Goal: Book appointment/travel/reservation

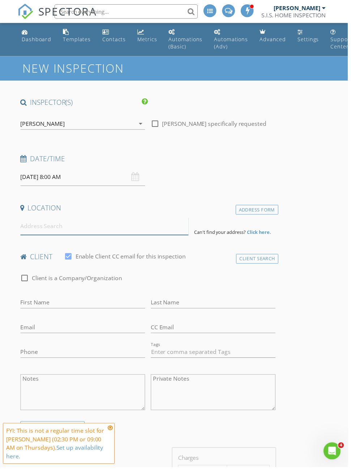
click at [78, 225] on input at bounding box center [106, 229] width 170 height 18
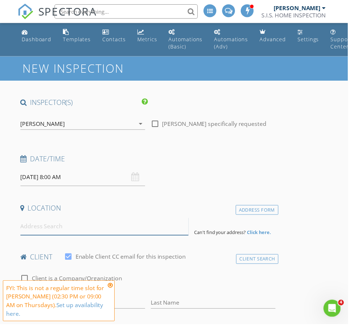
click at [52, 227] on input at bounding box center [106, 229] width 170 height 18
paste input "[STREET_ADDRESS]"
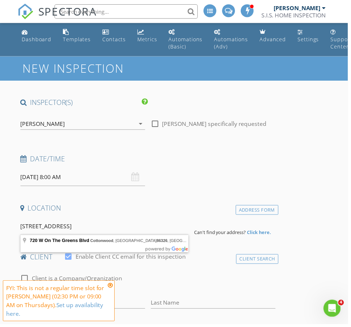
type input "720 W On The Greens Blvd, Cottonwood, AZ 86326, USA"
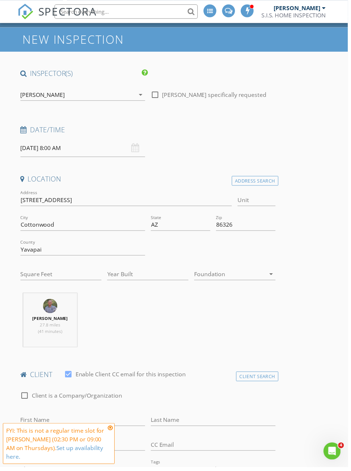
scroll to position [29, 0]
click at [261, 182] on div "Address Search" at bounding box center [257, 183] width 47 height 10
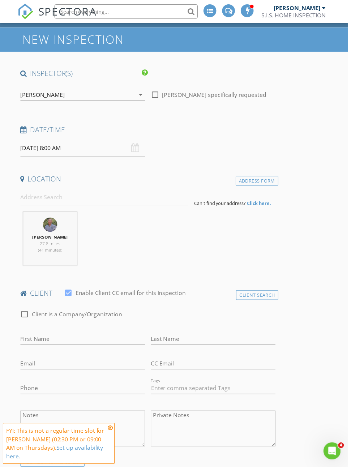
click at [266, 180] on div "Address Form" at bounding box center [259, 183] width 43 height 10
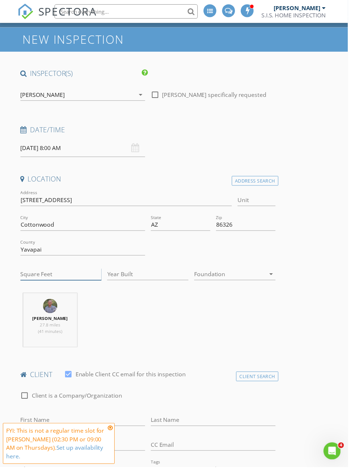
click at [45, 280] on input "Square Feet" at bounding box center [62, 277] width 82 height 12
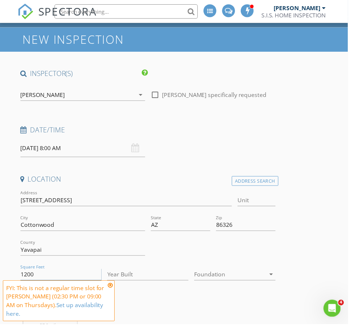
type input "1200"
click at [152, 272] on input "Year Built" at bounding box center [149, 277] width 82 height 12
type input "0"
type input "2021"
click at [220, 274] on div at bounding box center [232, 277] width 72 height 12
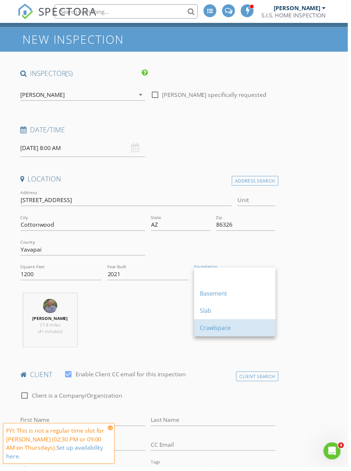
click at [229, 334] on div "Crawlspace" at bounding box center [237, 331] width 71 height 9
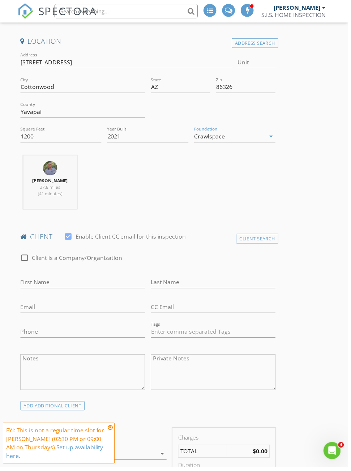
scroll to position [168, 0]
click at [64, 283] on input "First Name" at bounding box center [84, 285] width 126 height 12
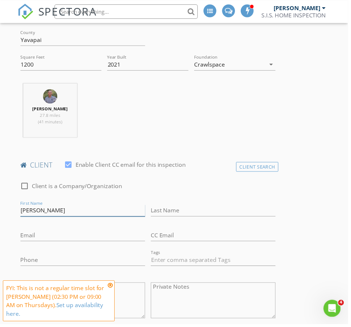
scroll to position [241, 0]
type input "[PERSON_NAME] de"
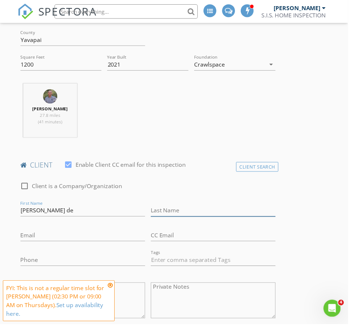
click at [178, 215] on input "Last Name" at bounding box center [215, 213] width 126 height 12
type input "Nitto"
click at [84, 241] on input "Email" at bounding box center [84, 238] width 126 height 12
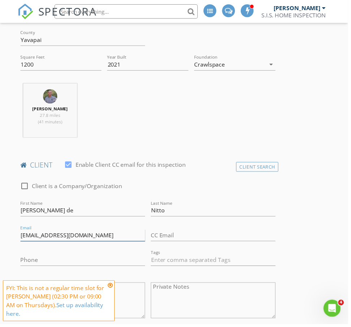
type input "[EMAIL_ADDRESS][DOMAIN_NAME]"
click at [100, 260] on input "Phone" at bounding box center [84, 263] width 126 height 12
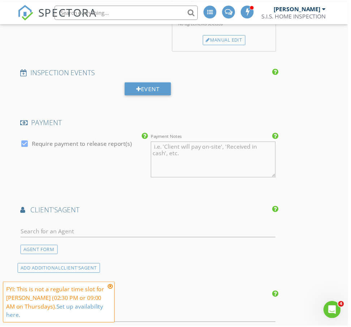
scroll to position [683, 0]
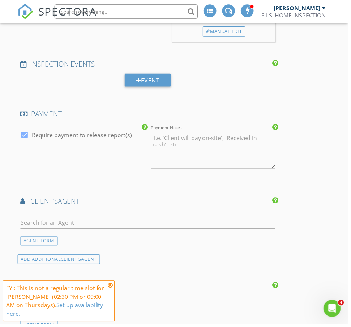
type input "[PHONE_NUMBER]"
click at [71, 220] on input "text" at bounding box center [150, 225] width 258 height 12
type input "Lau"
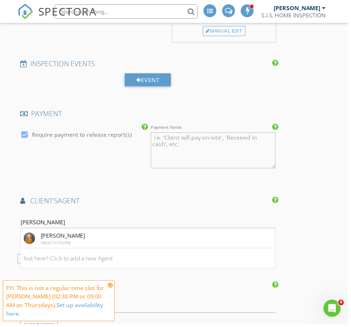
click at [67, 238] on div "[PERSON_NAME]" at bounding box center [63, 237] width 45 height 9
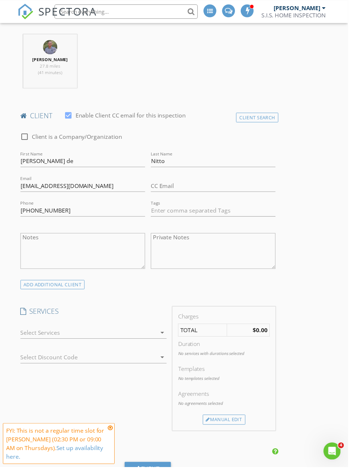
scroll to position [290, 0]
click at [160, 331] on div "arrow_drop_down" at bounding box center [95, 337] width 148 height 12
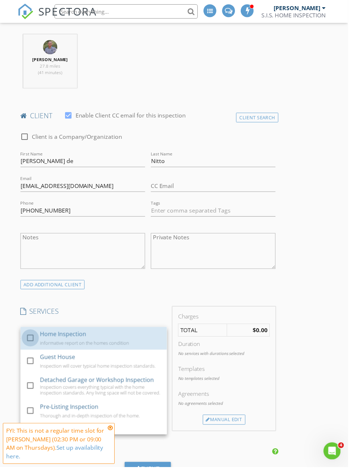
click at [31, 338] on div at bounding box center [31, 341] width 12 height 12
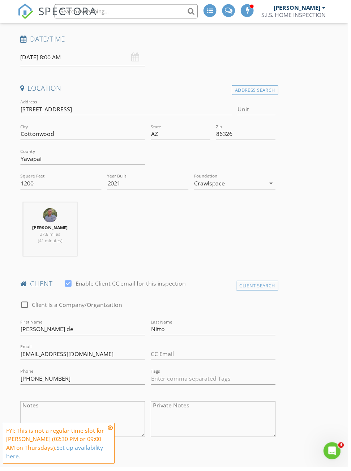
scroll to position [115, 0]
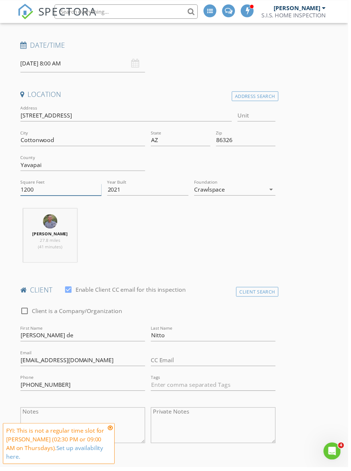
click at [39, 190] on input "1200" at bounding box center [62, 192] width 82 height 12
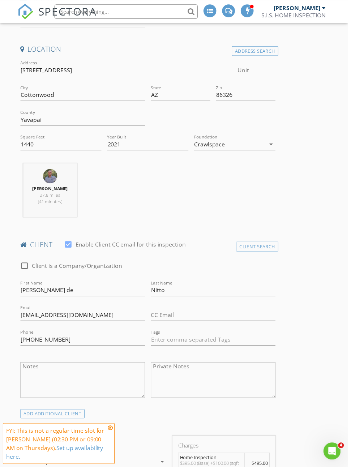
scroll to position [160, 0]
click at [45, 145] on input "1440" at bounding box center [62, 146] width 82 height 12
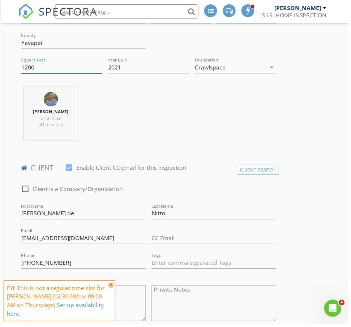
scroll to position [238, 0]
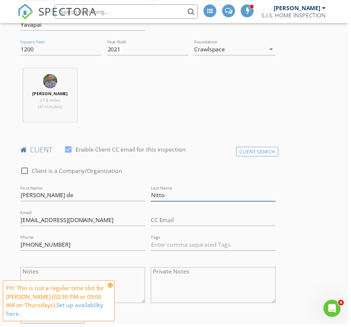
click at [157, 199] on input "Nitto" at bounding box center [215, 197] width 126 height 12
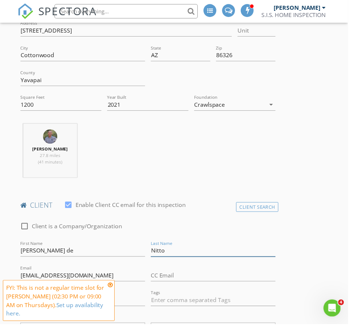
scroll to position [200, 0]
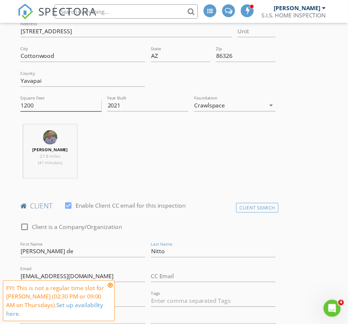
click at [47, 110] on input "1200" at bounding box center [62, 107] width 82 height 12
type input "1440"
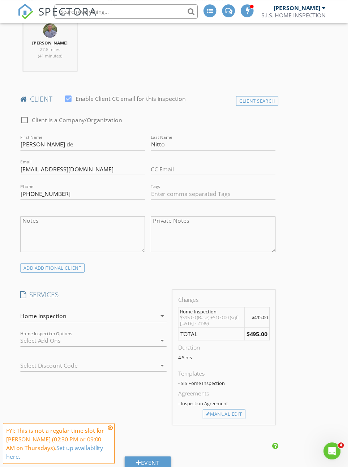
click at [239, 416] on div "Manual Edit" at bounding box center [226, 418] width 43 height 10
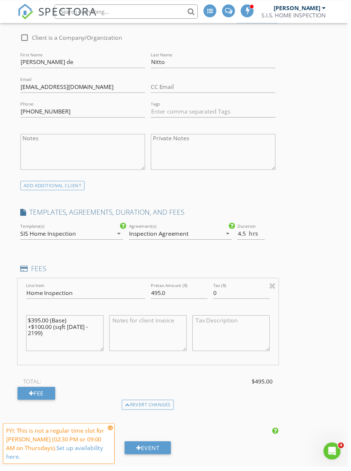
scroll to position [390, 0]
click at [49, 331] on textarea "$395.00 (Base) +$100.00 (sqft [DATE] - 2199)" at bounding box center [65, 337] width 78 height 36
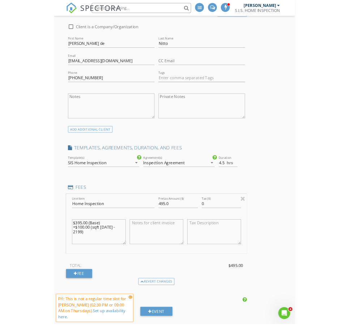
scroll to position [563, 0]
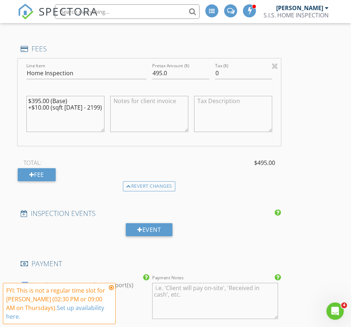
click at [157, 120] on textarea at bounding box center [149, 114] width 78 height 36
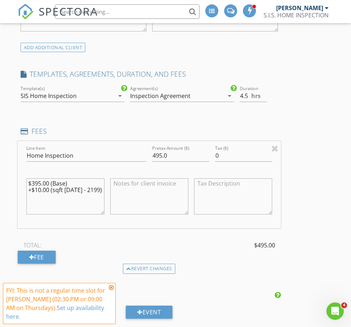
scroll to position [531, 0]
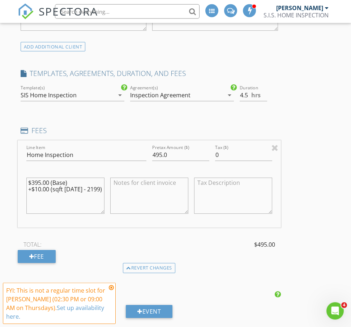
click at [42, 187] on textarea "$395.00 (Base) +$10.00 (sqft 1200 - 2199)" at bounding box center [65, 196] width 78 height 36
type textarea "$395.00 (Base) +$100.00 (sqft [DATE] - 2199)"
click at [164, 196] on textarea at bounding box center [149, 196] width 78 height 36
click at [175, 153] on input "495.0" at bounding box center [180, 155] width 57 height 12
type input "4"
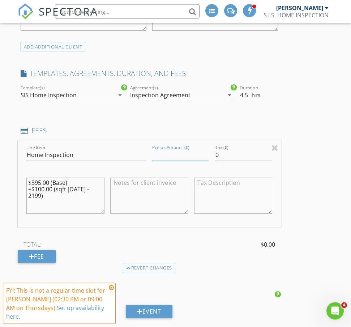
type input "9"
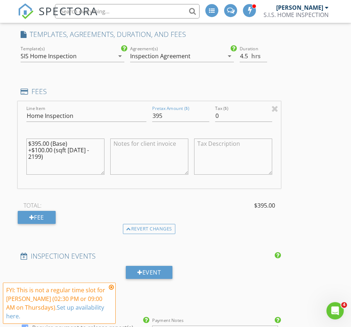
click at [242, 245] on div "INSPECTOR(S) check_box Jay Scrivano PRIMARY Jay Scrivano arrow_drop_down check_…" at bounding box center [149, 257] width 263 height 1456
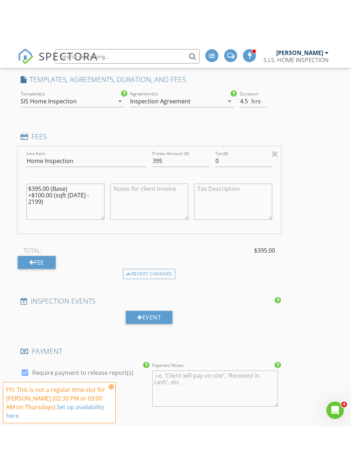
scroll to position [571, 0]
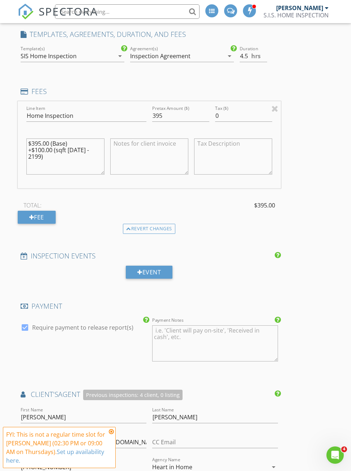
click at [186, 341] on textarea "Payment Notes" at bounding box center [215, 344] width 126 height 36
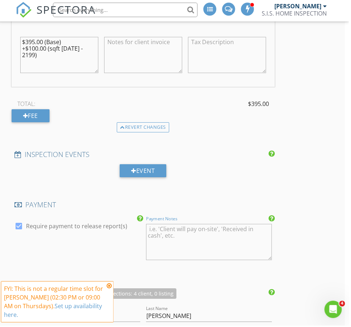
scroll to position [662, 3]
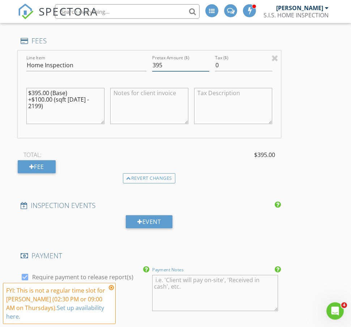
click at [170, 65] on input "395" at bounding box center [180, 65] width 57 height 12
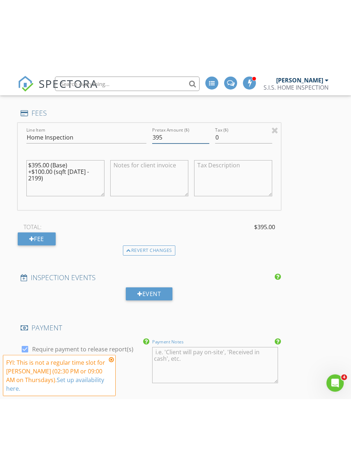
scroll to position [622, 0]
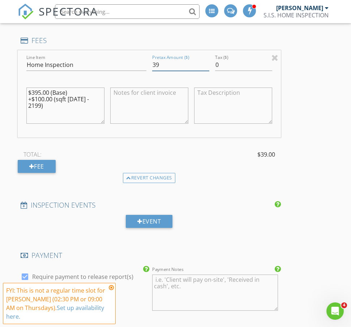
type input "3"
type input "415"
click at [320, 257] on div "INSPECTOR(S) check_box Jay Scrivano PRIMARY Jay Scrivano arrow_drop_down check_…" at bounding box center [176, 226] width 316 height 1498
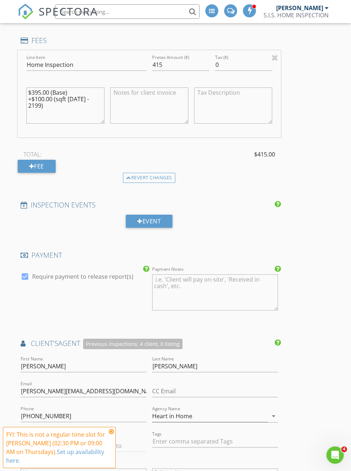
click at [214, 282] on textarea "Payment Notes" at bounding box center [215, 293] width 126 height 36
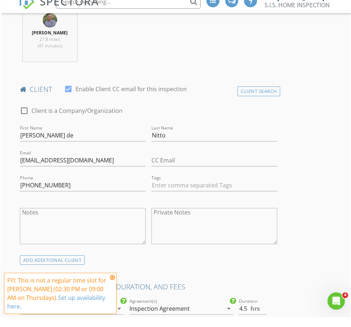
scroll to position [278, 1]
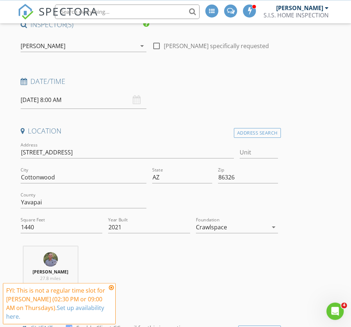
type textarea "Discount applied due to square footage, and ensuring the inspection cost is man…"
click at [131, 92] on input "08/28/2025 8:00 AM" at bounding box center [84, 100] width 126 height 18
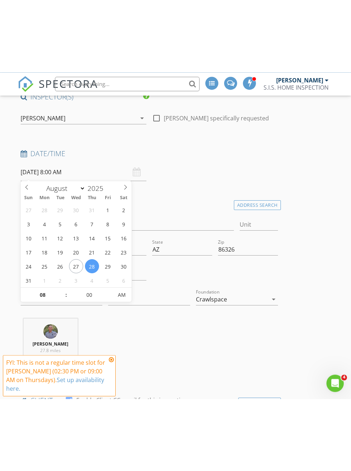
scroll to position [79, 0]
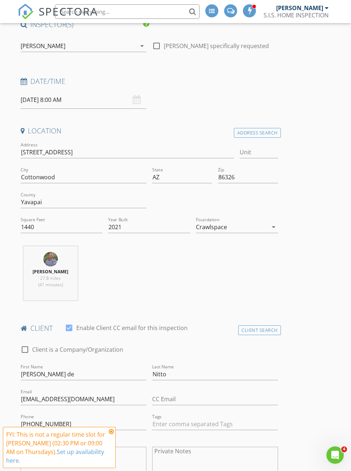
click at [132, 92] on input "08/28/2025 8:00 AM" at bounding box center [84, 100] width 126 height 18
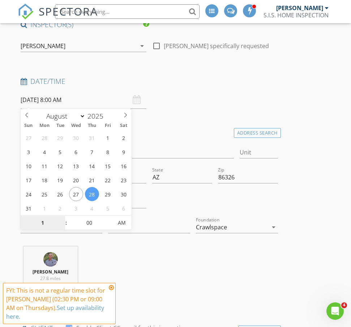
type input "10"
type input "[DATE] 10:00 AM"
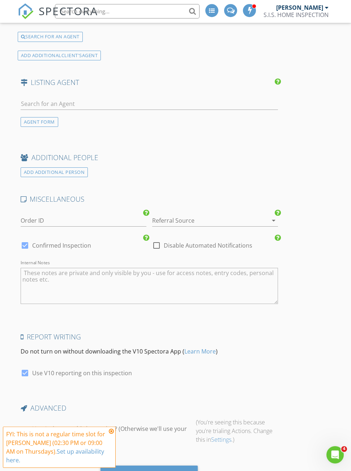
scroll to position [1139, 0]
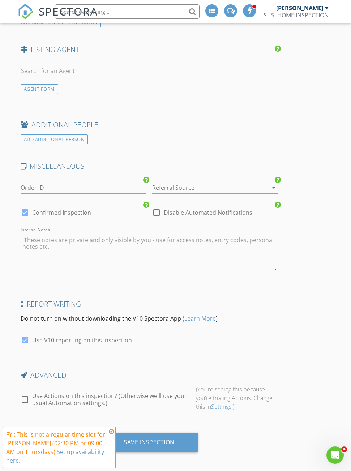
click at [170, 439] on div "Save Inspection" at bounding box center [149, 442] width 51 height 7
